Goal: Task Accomplishment & Management: Manage account settings

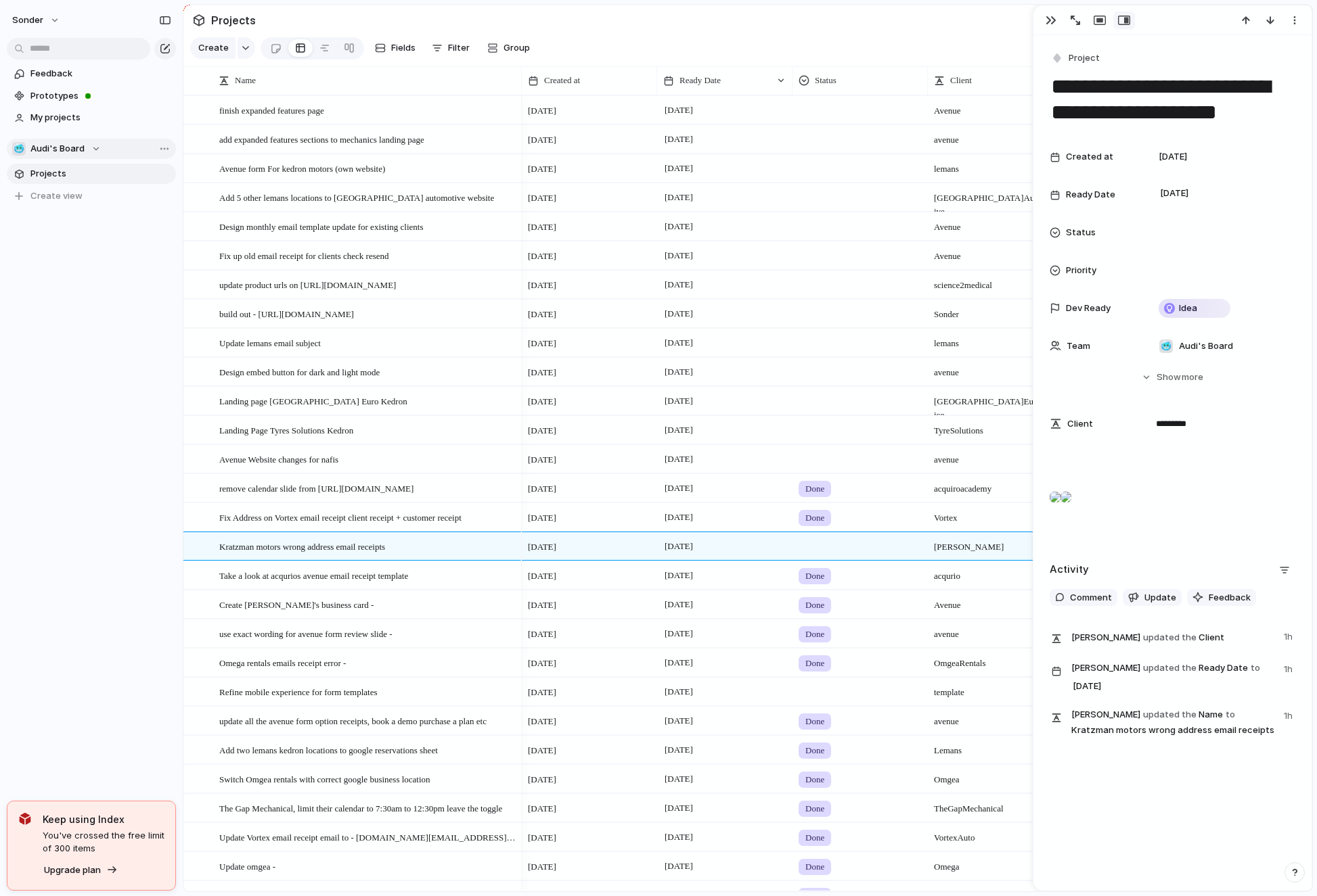
click at [66, 149] on span "Audi's Board" at bounding box center [57, 149] width 54 height 14
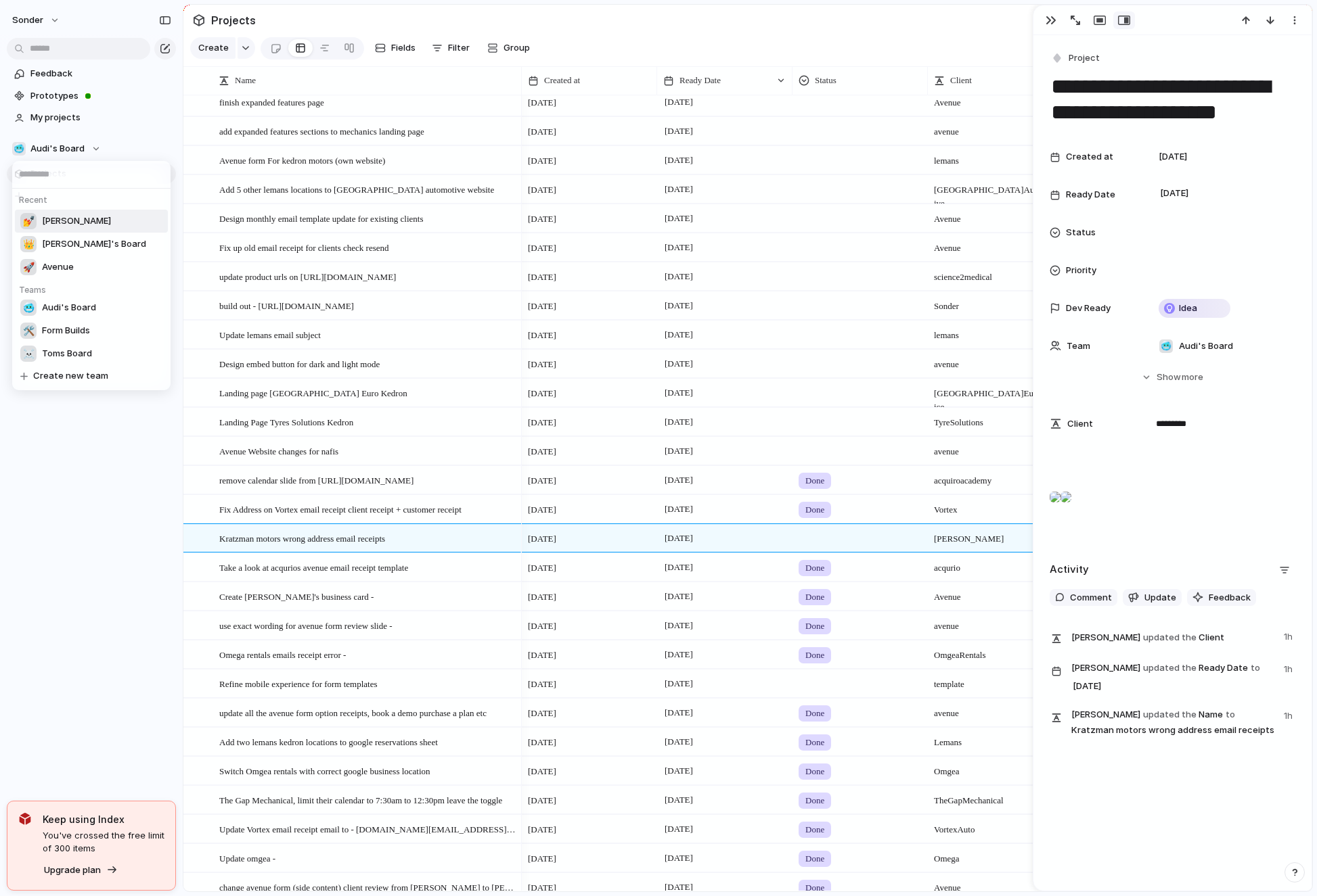
click at [67, 227] on li "💅 [PERSON_NAME]" at bounding box center [91, 221] width 153 height 23
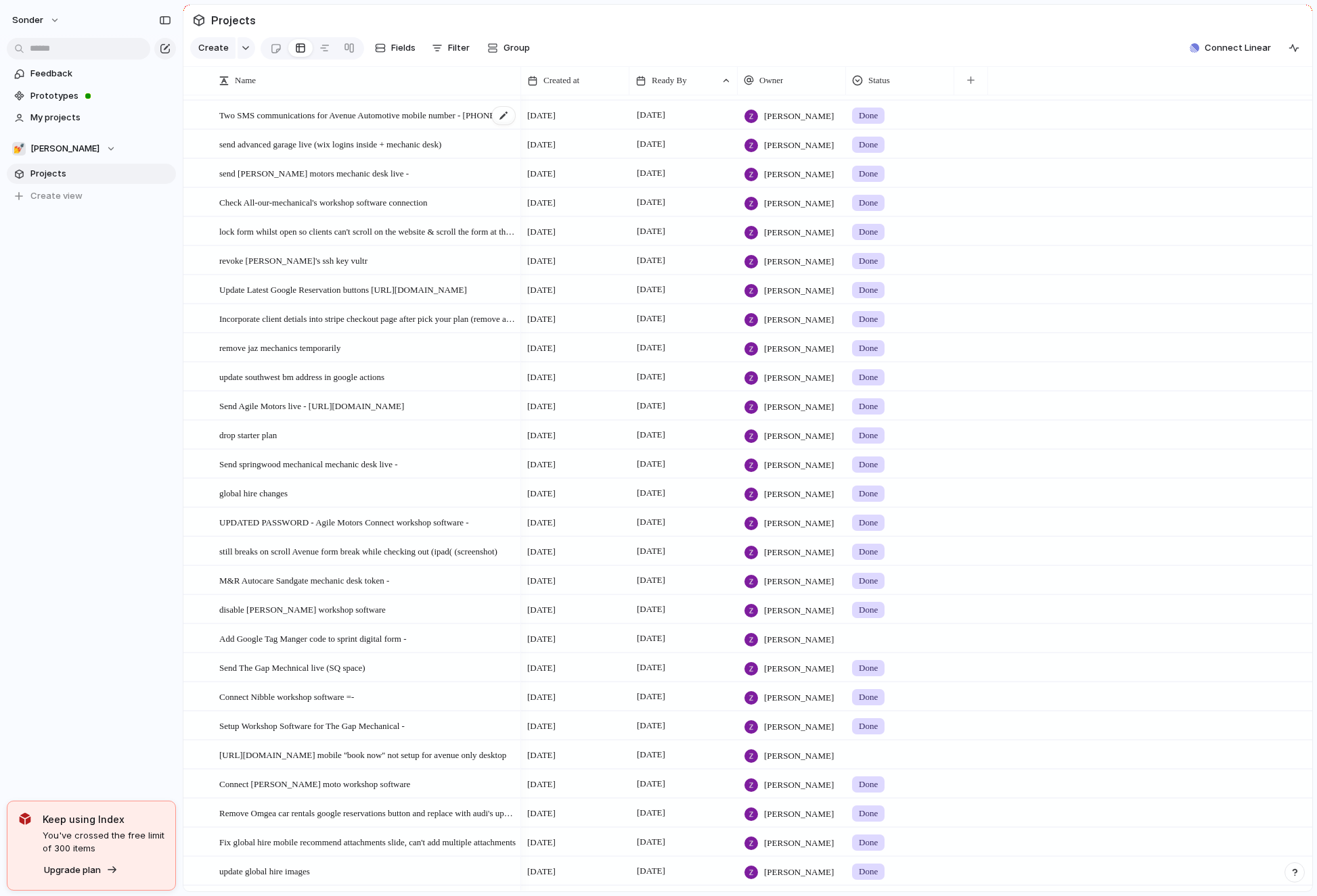
scroll to position [688, 0]
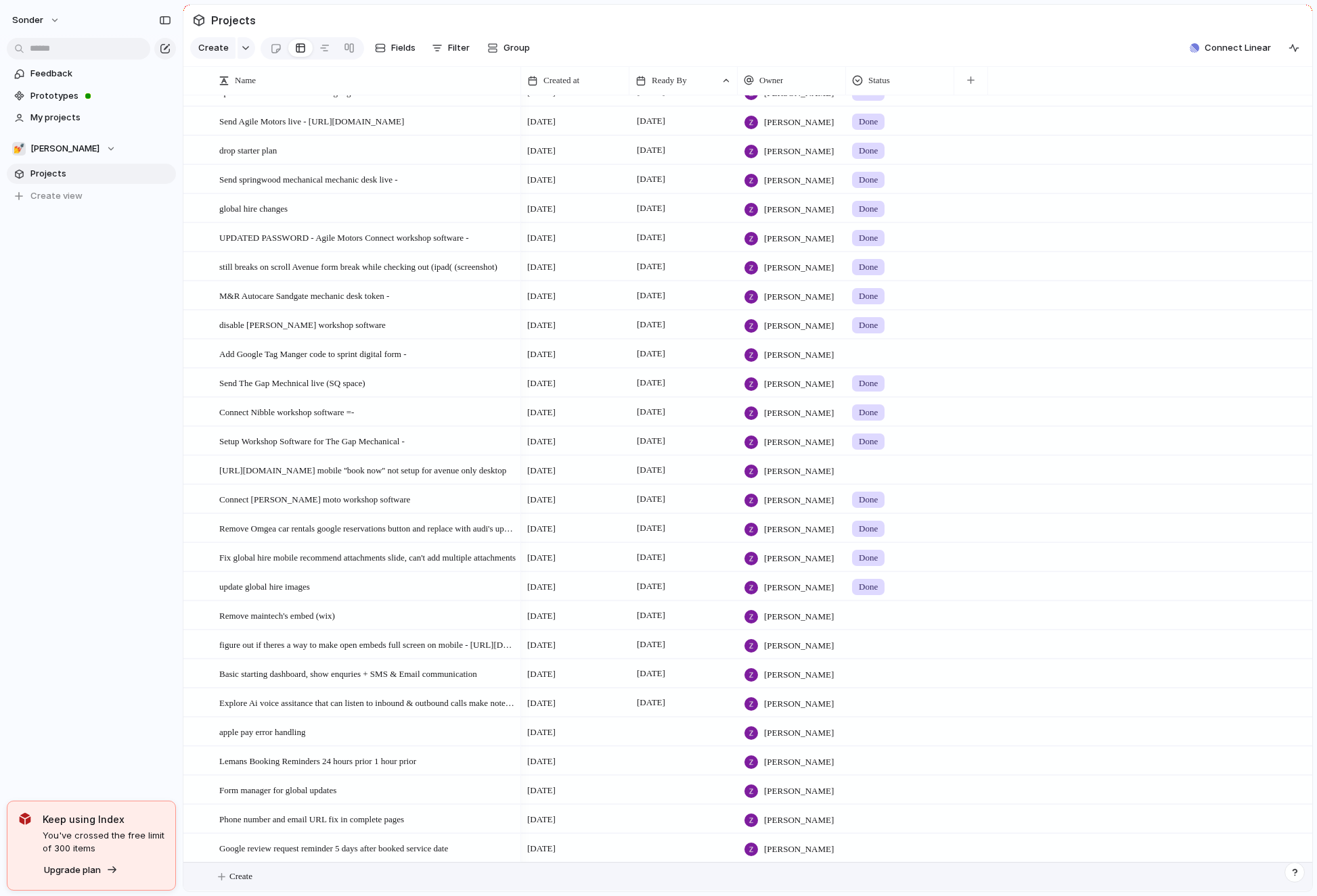
click at [285, 876] on button "Create" at bounding box center [765, 877] width 1136 height 28
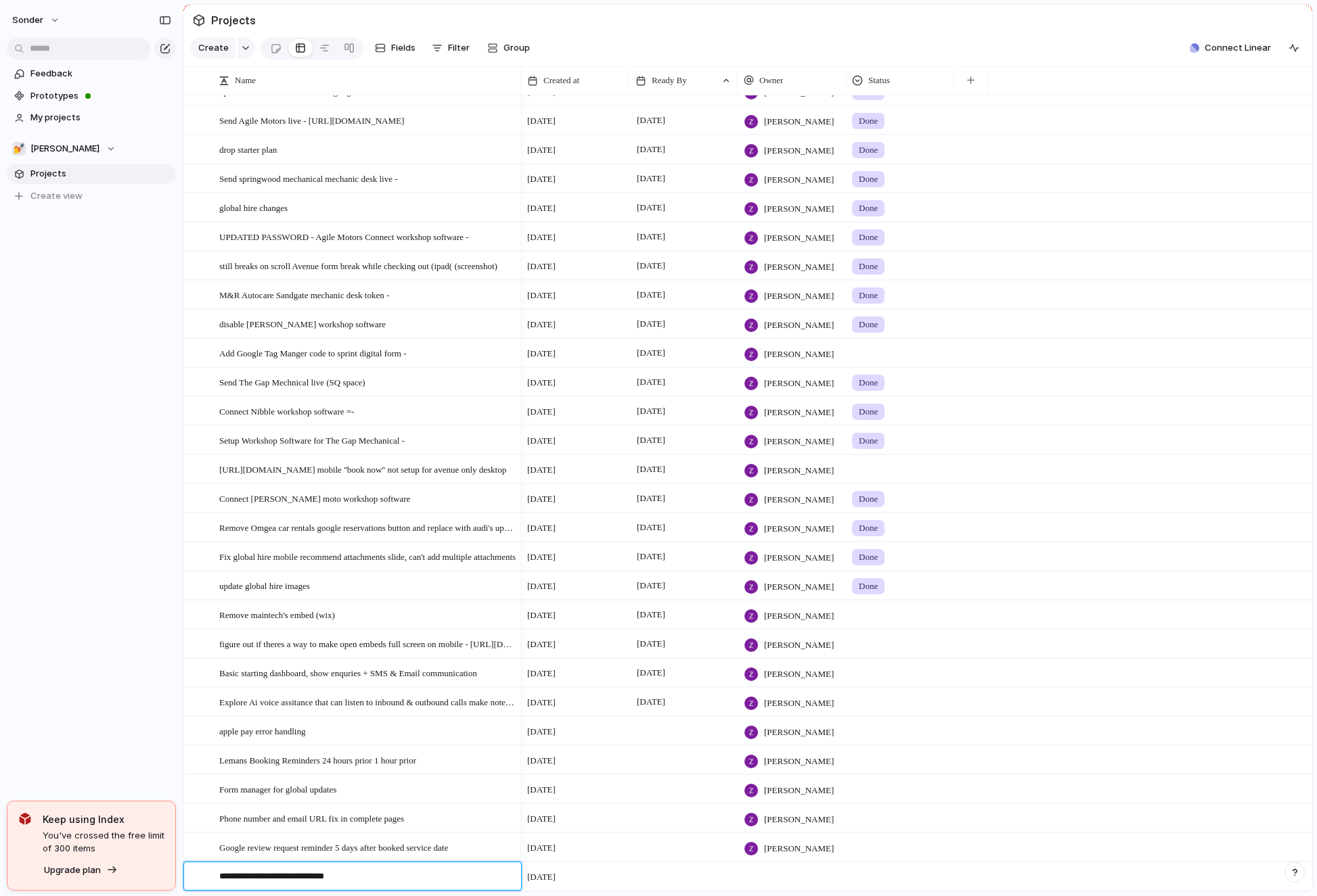
type textarea "**********"
click at [670, 886] on div at bounding box center [683, 876] width 109 height 28
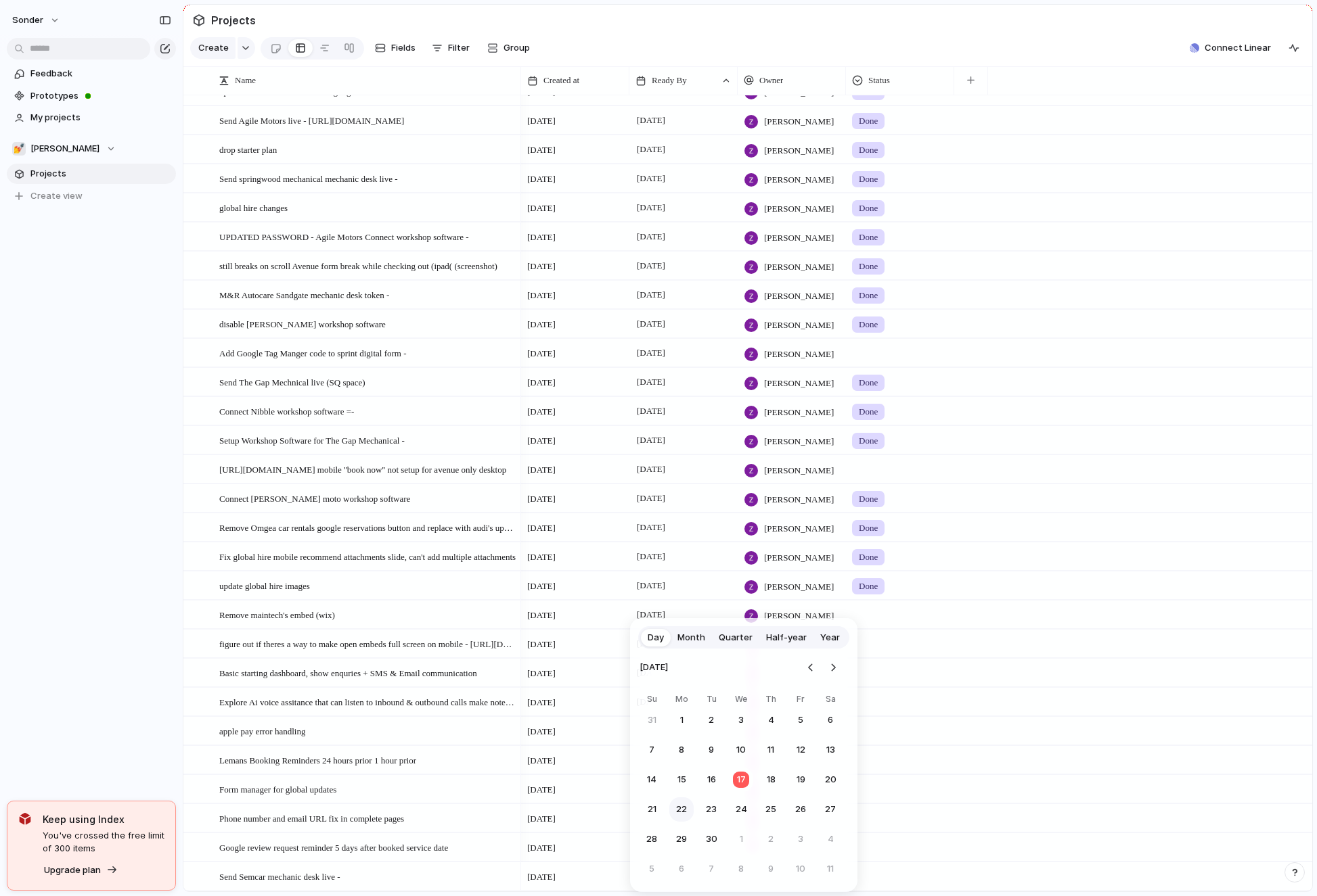
click at [681, 811] on button "22" at bounding box center [681, 809] width 24 height 24
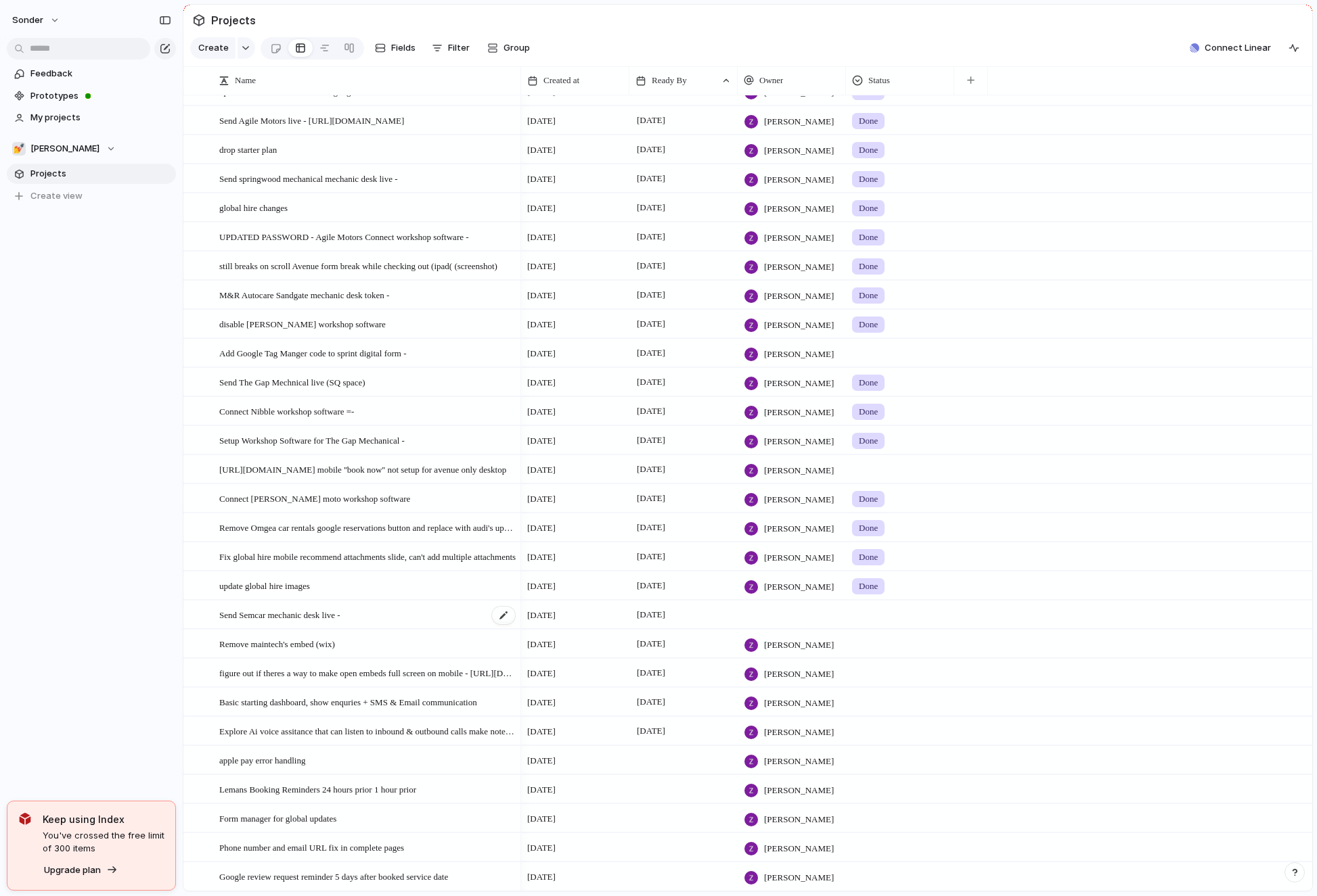
click at [370, 609] on div "Send Semcar mechanic desk live -" at bounding box center [367, 615] width 297 height 28
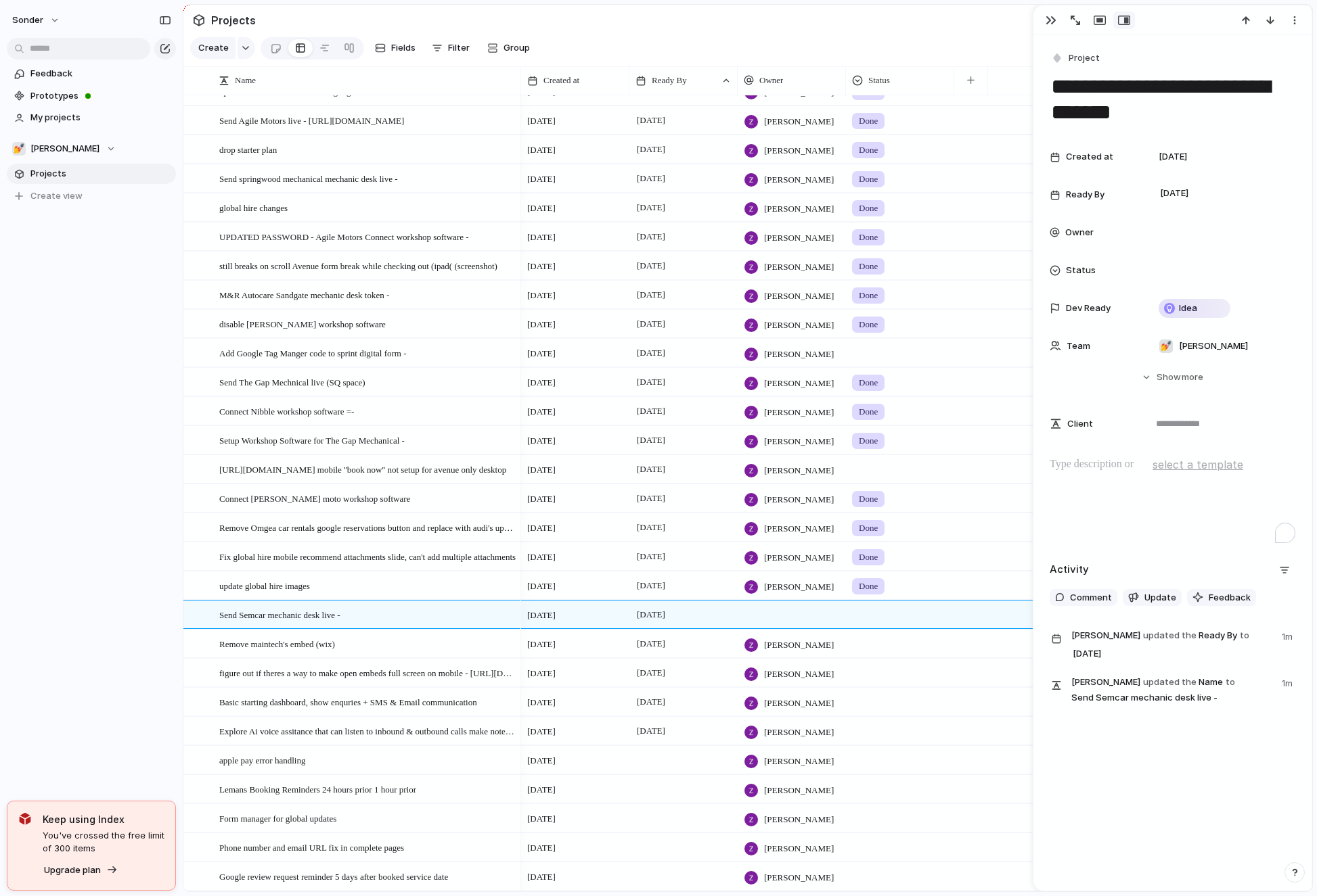
click at [1086, 493] on div "To enrich screen reader interactions, please activate Accessibility in Grammarl…" at bounding box center [1172, 499] width 246 height 86
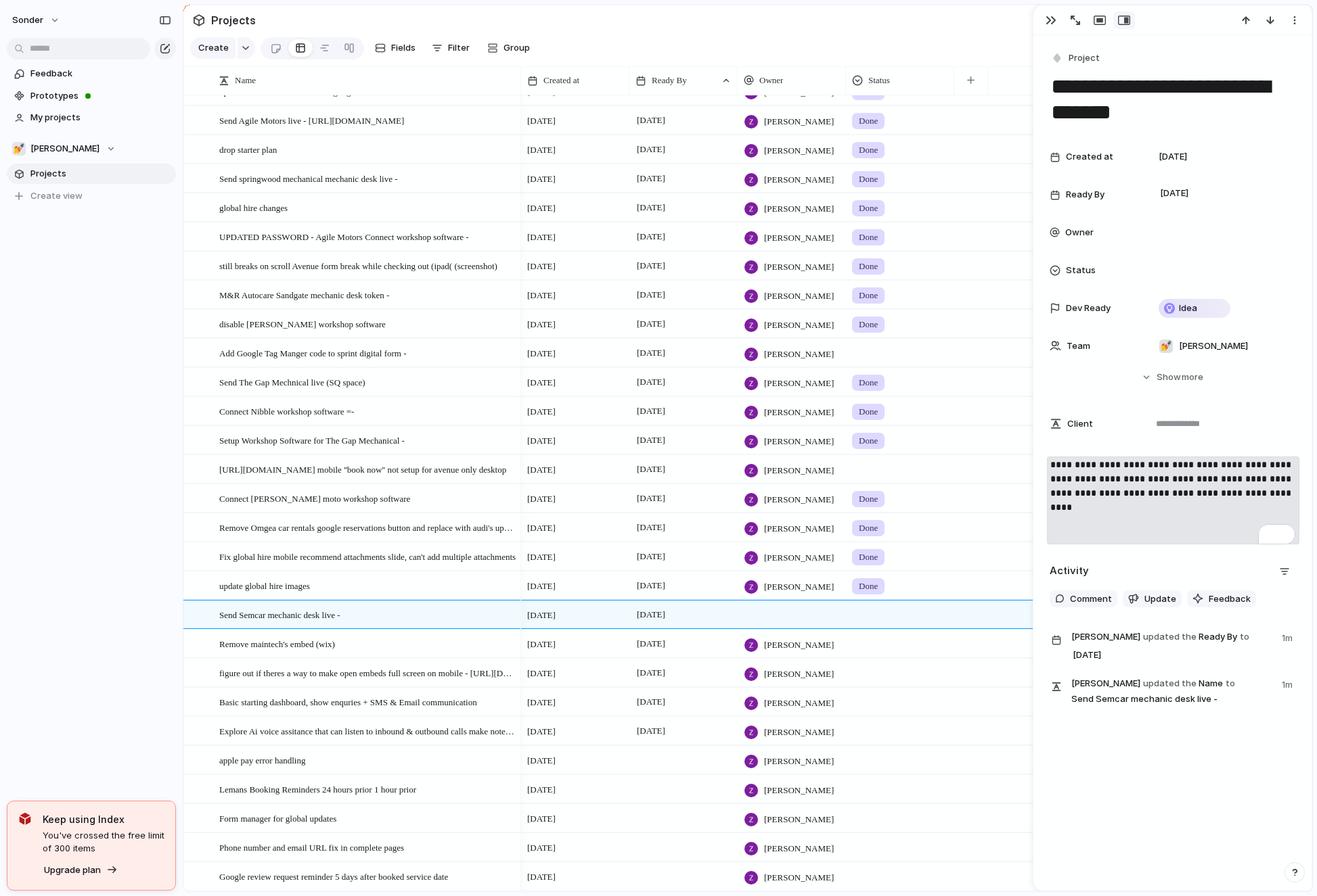
click at [93, 571] on div "sonder Feedback Prototypes My projects 💅 Zach Projects To pick up a draggable i…" at bounding box center [91, 448] width 183 height 896
click at [811, 612] on div at bounding box center [791, 615] width 109 height 28
click at [803, 767] on li "[PERSON_NAME]" at bounding box center [795, 777] width 110 height 21
click at [364, 358] on span "Add Google Tag Manger code to sprint digital form -" at bounding box center [313, 353] width 187 height 15
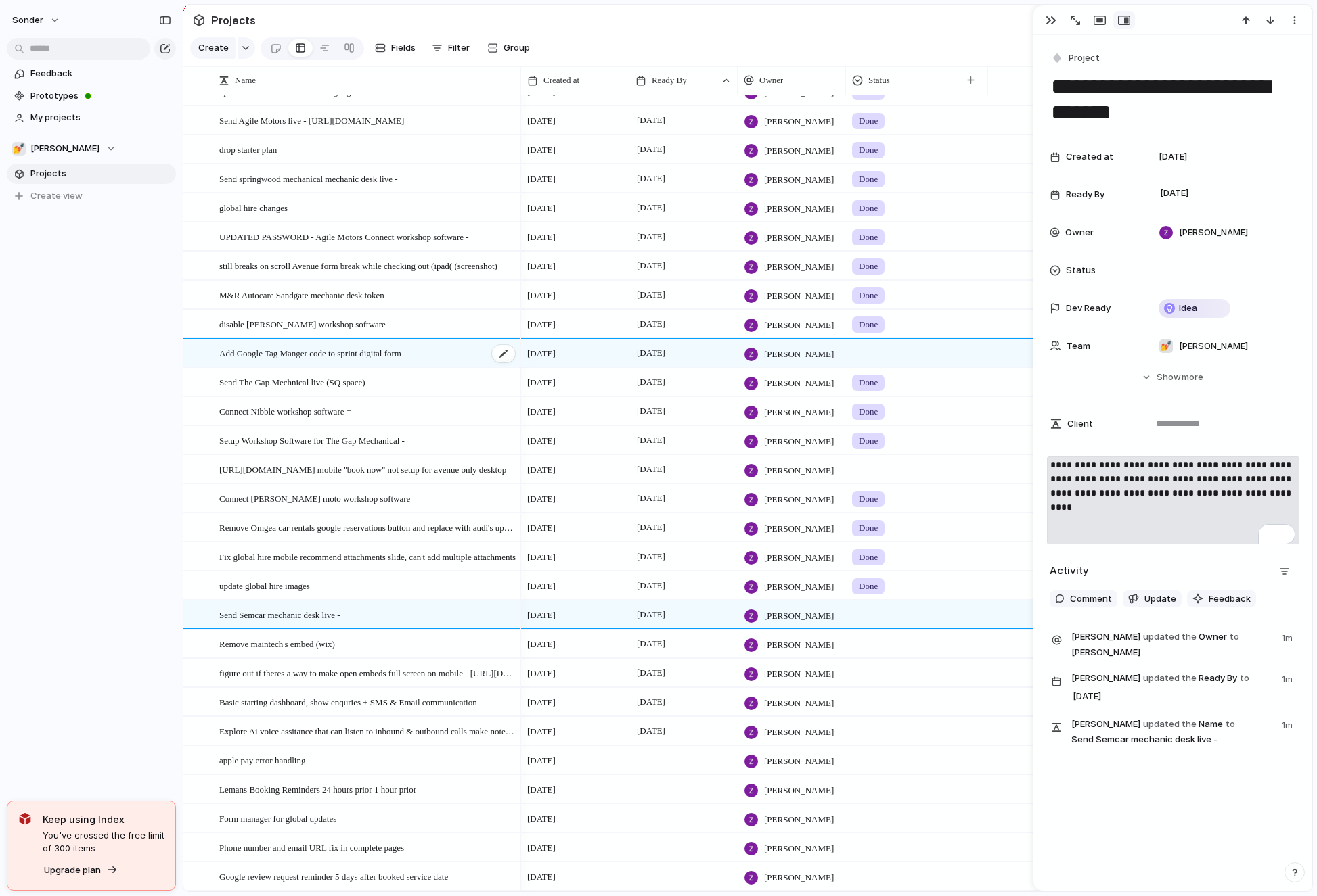
type textarea "**********"
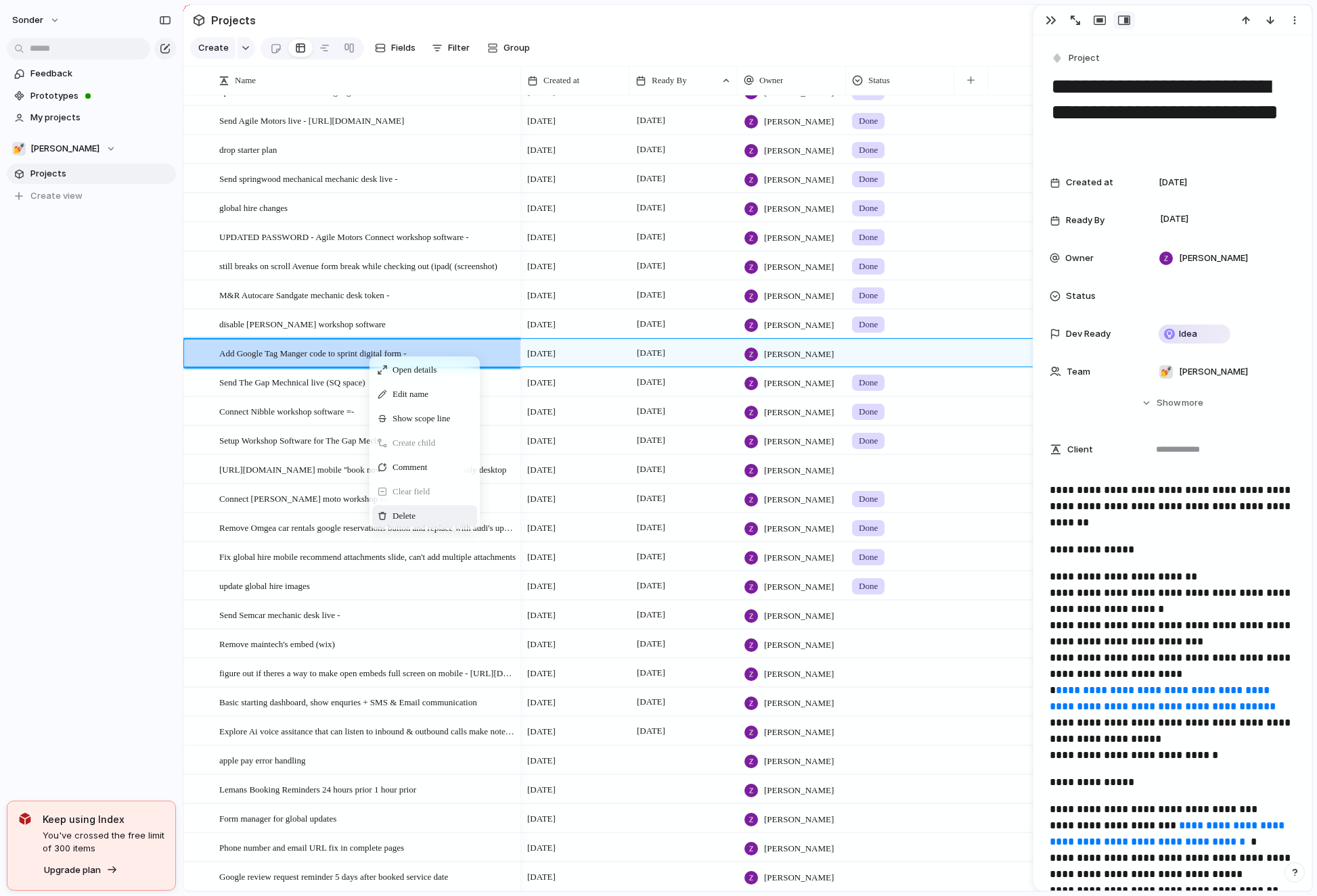
click at [396, 525] on div "Delete" at bounding box center [425, 516] width 105 height 21
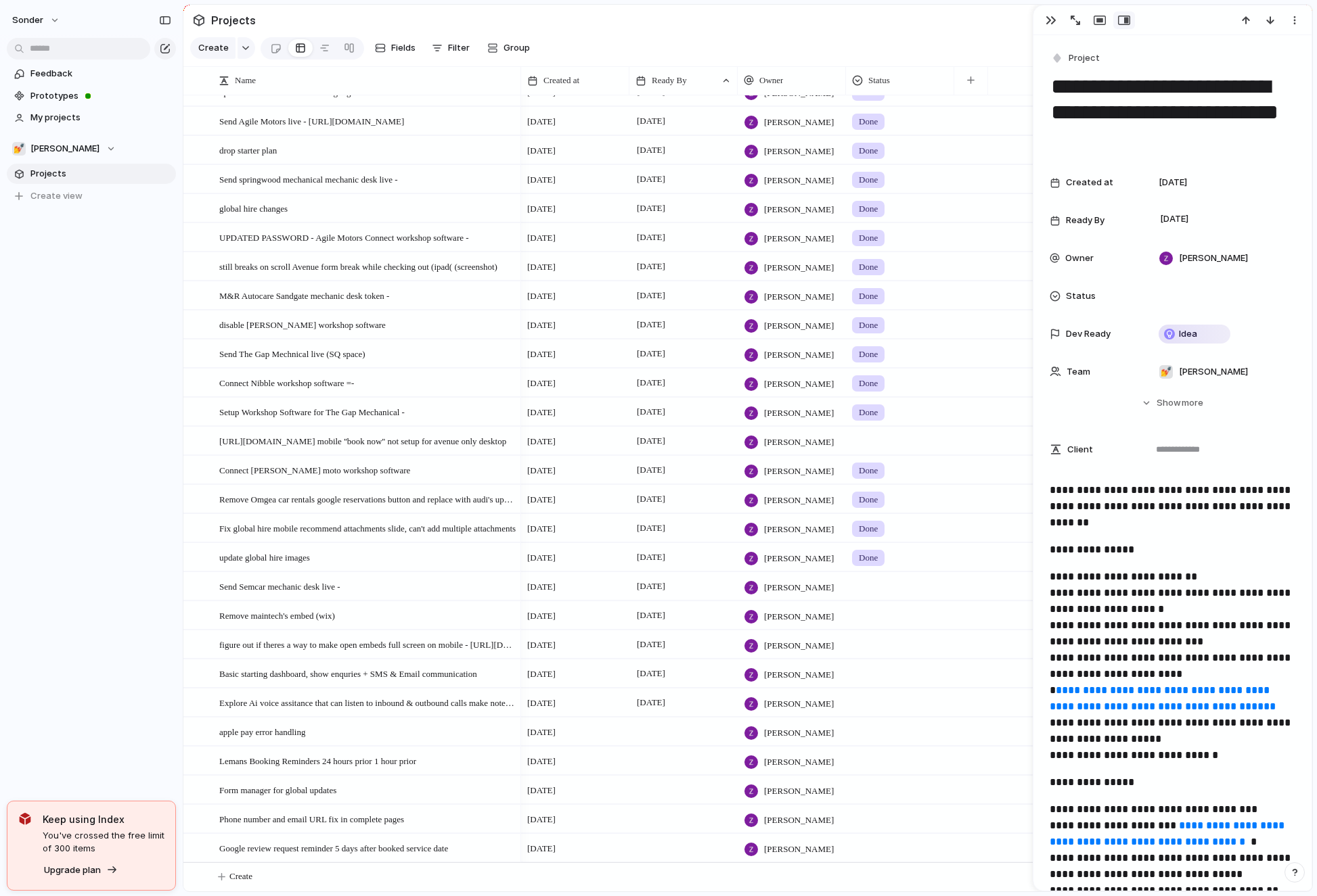
click at [67, 436] on div "sonder Feedback Prototypes My projects 💅 Zach Projects To pick up a draggable i…" at bounding box center [91, 448] width 183 height 896
click at [1056, 24] on button "button" at bounding box center [1051, 20] width 21 height 17
